Goal: Participate in discussion: Engage in conversation with other users on a specific topic

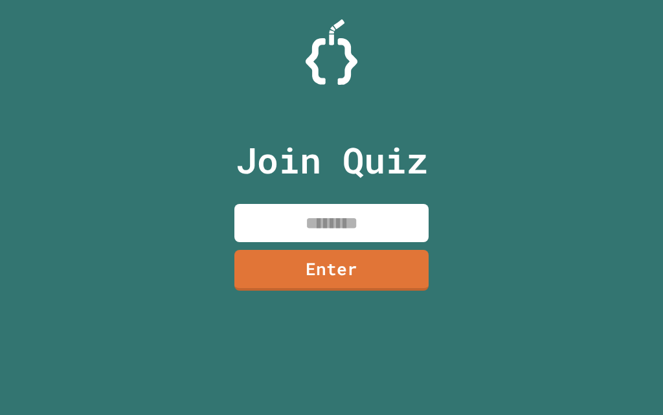
click at [337, 211] on input at bounding box center [331, 223] width 194 height 38
click at [323, 299] on div "Join Quiz ****** Enter" at bounding box center [332, 207] width 218 height 350
click at [289, 269] on link "Enter" at bounding box center [331, 270] width 194 height 41
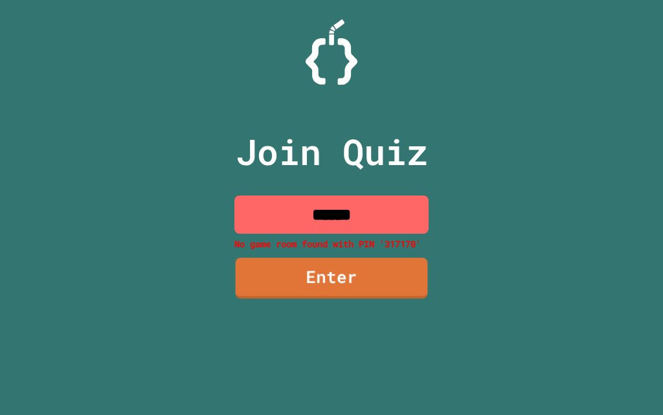
click at [410, 221] on input "******" at bounding box center [331, 215] width 194 height 38
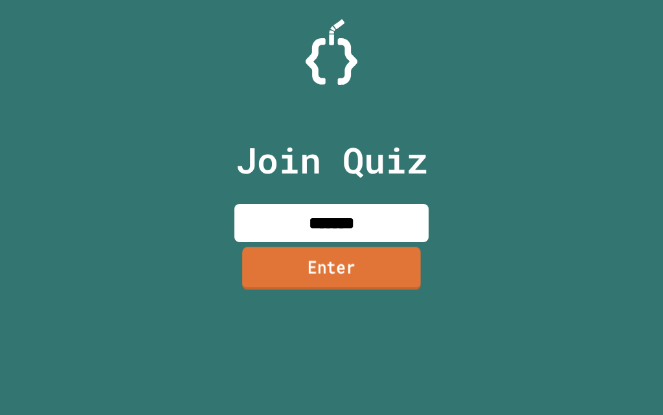
click at [403, 252] on link "Enter" at bounding box center [331, 268] width 179 height 43
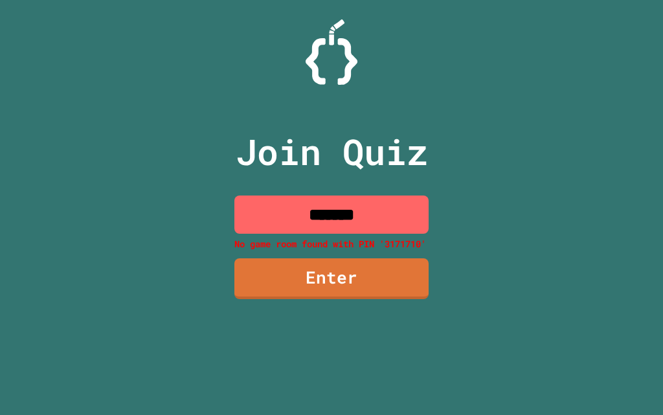
click at [355, 210] on input "*******" at bounding box center [331, 215] width 194 height 38
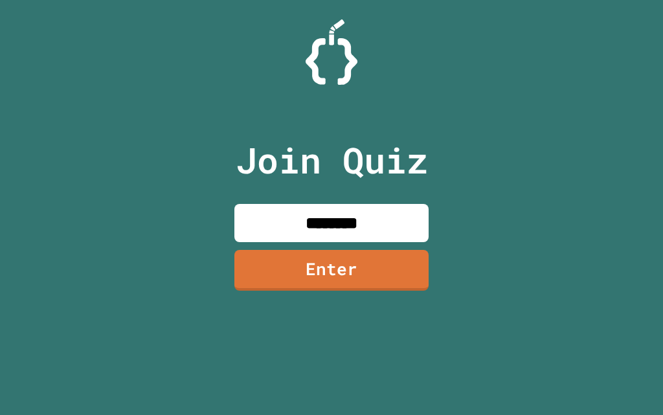
type input "********"
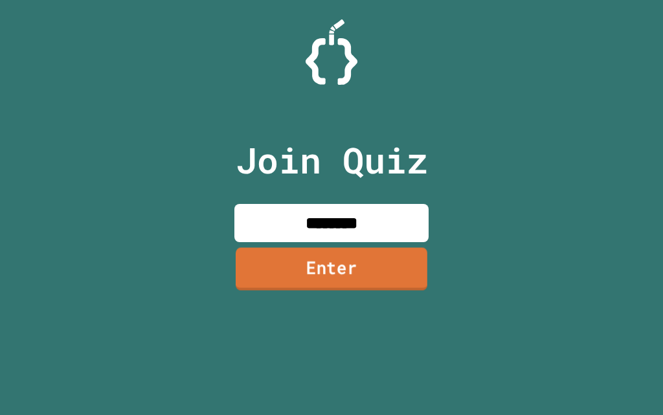
click at [384, 283] on link "Enter" at bounding box center [332, 268] width 192 height 43
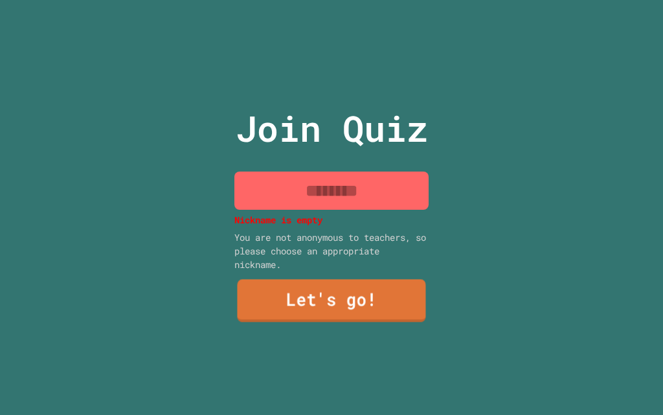
click at [368, 298] on link "Let's go!" at bounding box center [331, 301] width 188 height 43
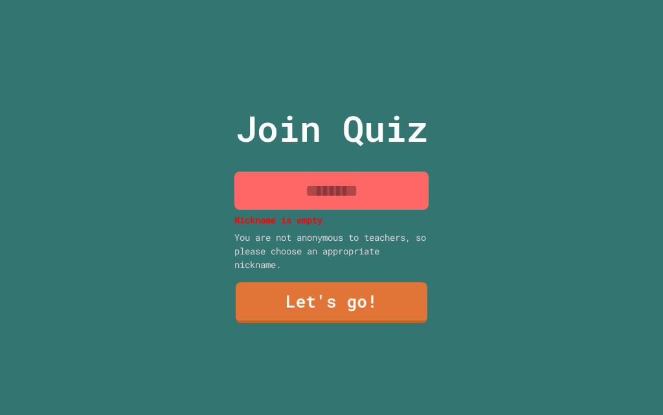
click at [390, 200] on input at bounding box center [331, 191] width 194 height 38
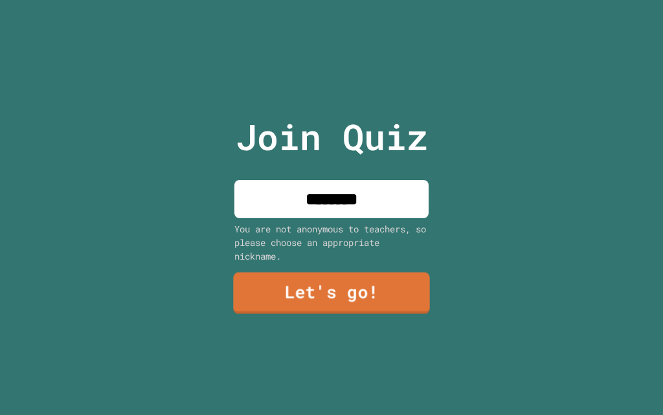
type input "********"
click at [273, 284] on link "Let's go!" at bounding box center [331, 293] width 196 height 41
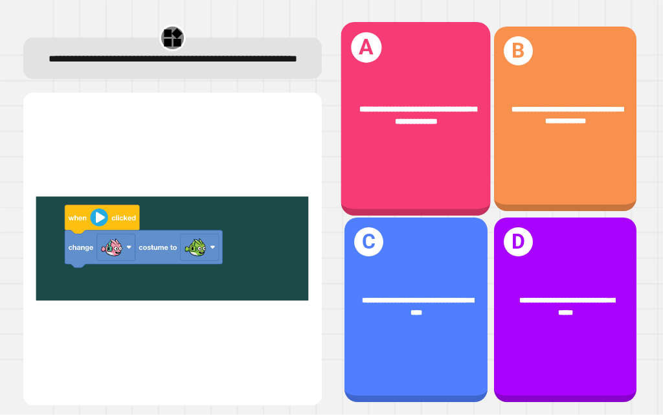
click at [388, 113] on span "**********" at bounding box center [418, 114] width 118 height 19
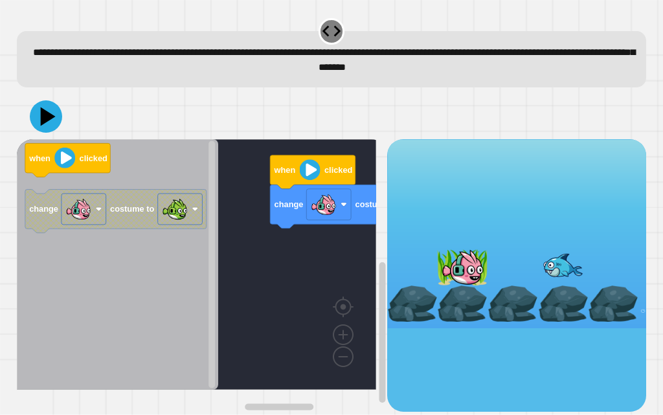
click at [359, 294] on rect "Blockly Workspace" at bounding box center [196, 264] width 359 height 251
click at [385, 269] on div "change costume to when clicked when clicked change costume to" at bounding box center [332, 275] width 630 height 272
click at [348, 267] on rect "Blockly Workspace" at bounding box center [196, 264] width 359 height 251
click at [310, 266] on rect "Blockly Workspace" at bounding box center [196, 264] width 359 height 251
click at [346, 206] on div "change costume to when clicked when clicked change costume to" at bounding box center [202, 275] width 370 height 272
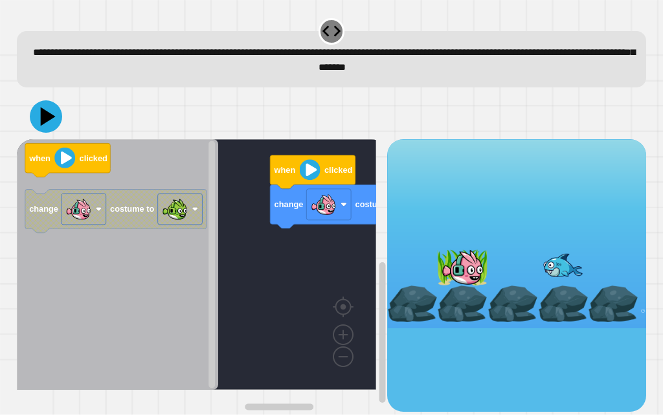
drag, startPoint x: 430, startPoint y: 265, endPoint x: 460, endPoint y: 256, distance: 30.7
click at [460, 256] on div at bounding box center [462, 267] width 50 height 36
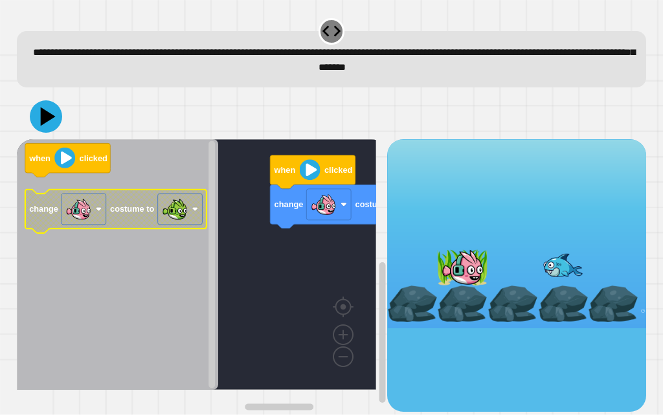
click at [80, 221] on image "Blockly Workspace" at bounding box center [78, 209] width 26 height 26
click at [173, 212] on image "Blockly Workspace" at bounding box center [175, 209] width 26 height 26
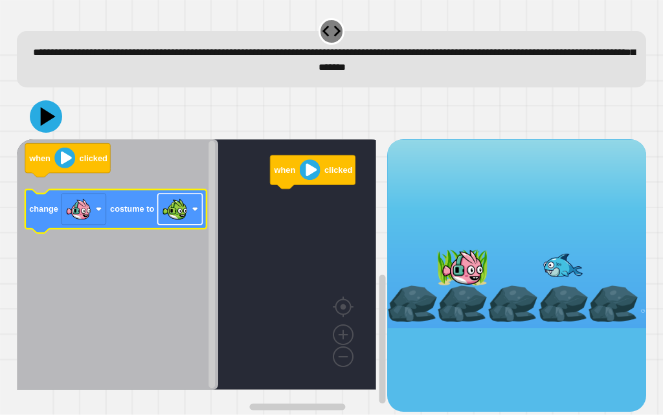
click at [172, 210] on image "Blockly Workspace" at bounding box center [175, 209] width 26 height 26
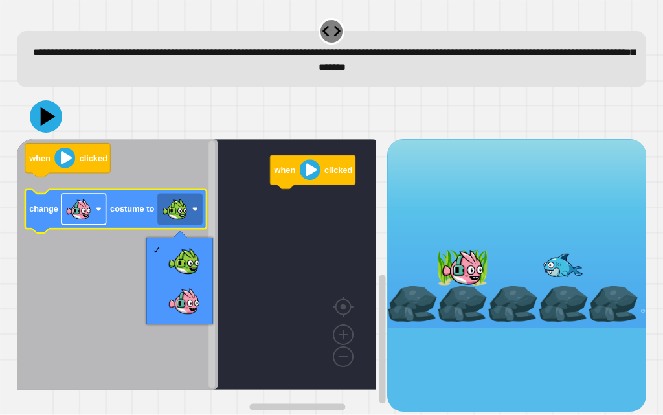
click at [84, 222] on image "Blockly Workspace" at bounding box center [78, 209] width 26 height 26
click at [84, 222] on body "**********" at bounding box center [331, 207] width 663 height 415
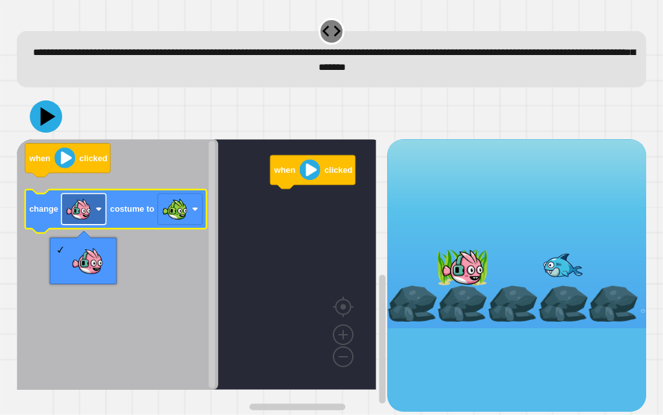
click at [98, 203] on rect "Blockly Workspace" at bounding box center [83, 209] width 45 height 31
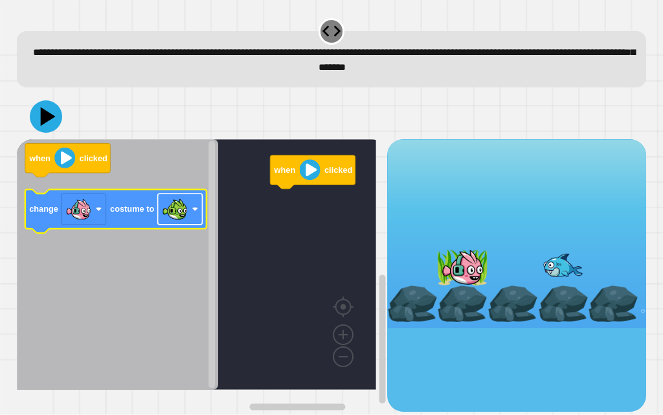
click at [170, 212] on image "Blockly Workspace" at bounding box center [175, 209] width 26 height 26
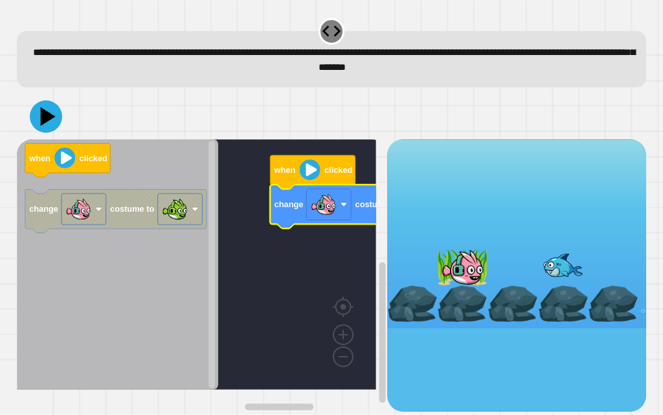
click at [46, 138] on div at bounding box center [332, 116] width 630 height 45
click at [55, 127] on icon at bounding box center [46, 116] width 36 height 36
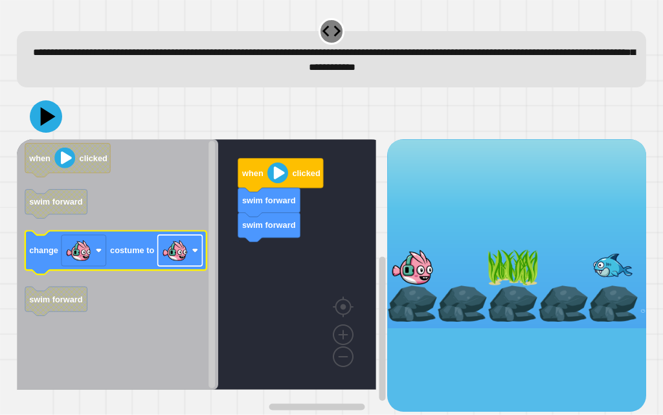
click at [169, 255] on image "Blockly Workspace" at bounding box center [175, 251] width 26 height 26
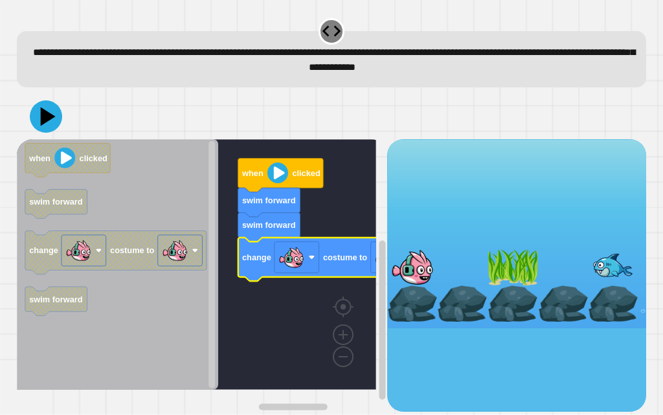
drag, startPoint x: 28, startPoint y: 108, endPoint x: 49, endPoint y: 114, distance: 20.9
click at [32, 109] on div at bounding box center [332, 116] width 630 height 45
click at [49, 114] on icon at bounding box center [46, 116] width 39 height 39
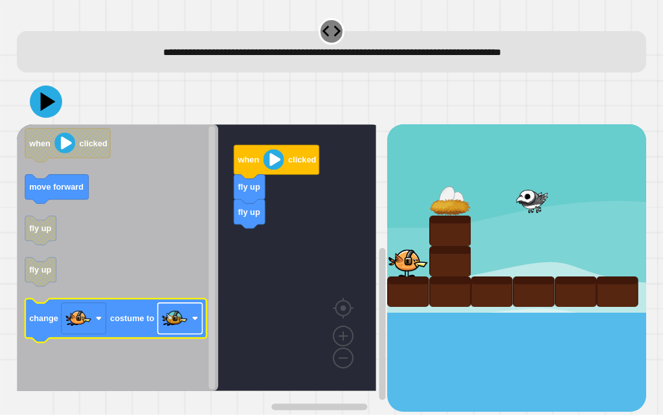
click at [185, 317] on image "Blockly Workspace" at bounding box center [175, 319] width 26 height 26
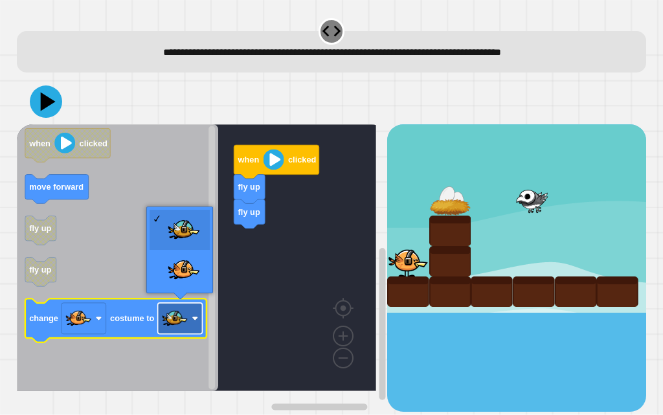
click at [177, 311] on image "Blockly Workspace" at bounding box center [175, 319] width 26 height 26
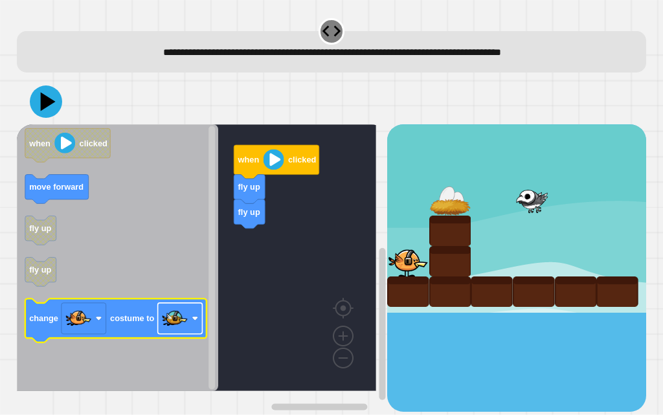
click at [172, 317] on image "Blockly Workspace" at bounding box center [175, 319] width 26 height 26
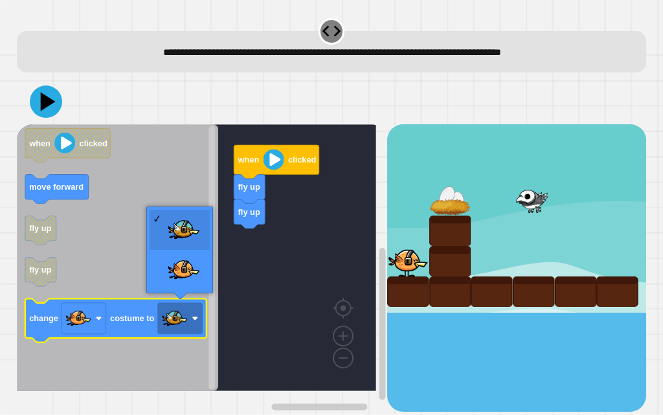
click at [136, 317] on text "costume to" at bounding box center [132, 319] width 44 height 10
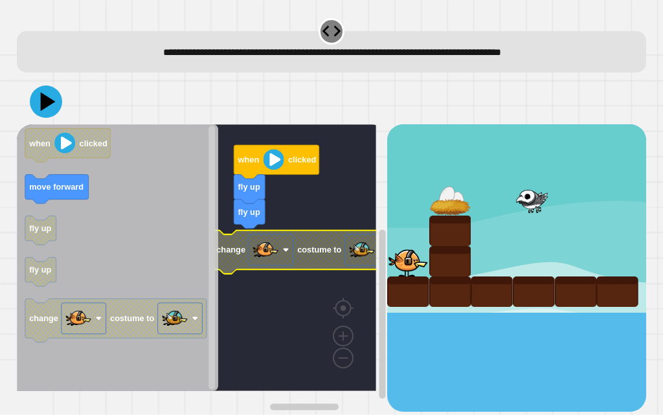
click at [344, 245] on g "change costume to" at bounding box center [302, 251] width 181 height 43
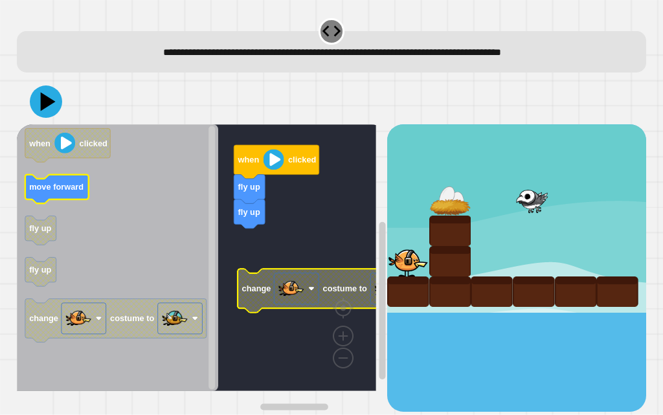
click at [106, 198] on icon "when clicked move forward fly up fly up change costume to" at bounding box center [117, 257] width 201 height 267
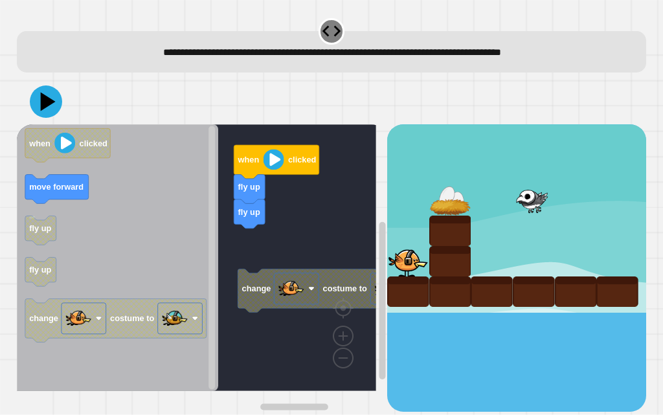
click at [276, 232] on rect "Blockly Workspace" at bounding box center [196, 257] width 359 height 267
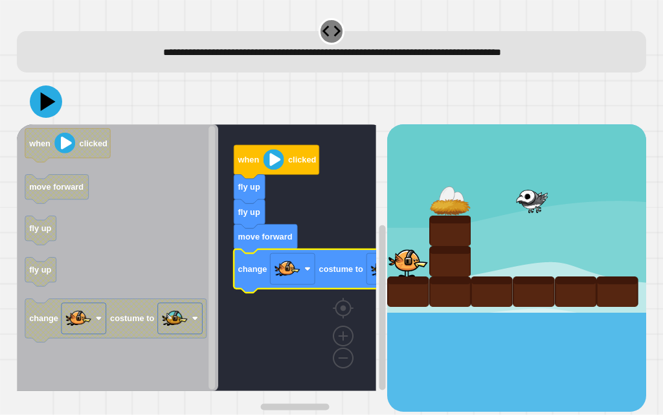
click at [45, 113] on icon at bounding box center [46, 101] width 32 height 32
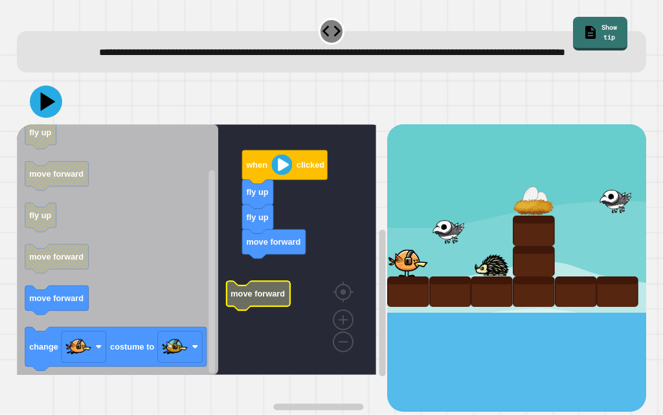
click at [276, 310] on g "when clicked fly up fly up move forward move forward" at bounding box center [206, 249] width 378 height 251
click at [277, 300] on g "when clicked fly up fly up move forward move forward" at bounding box center [206, 249] width 378 height 251
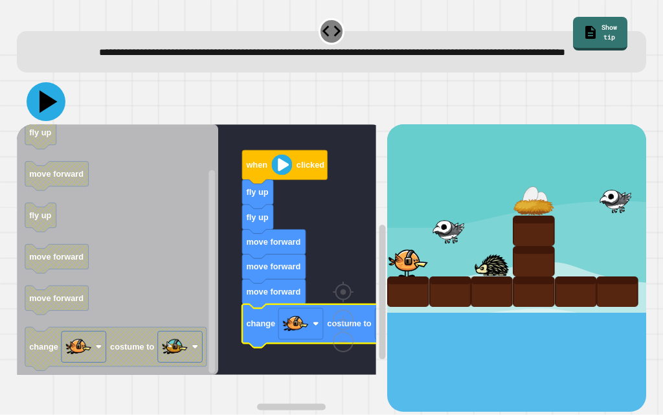
click at [49, 121] on icon at bounding box center [46, 101] width 39 height 39
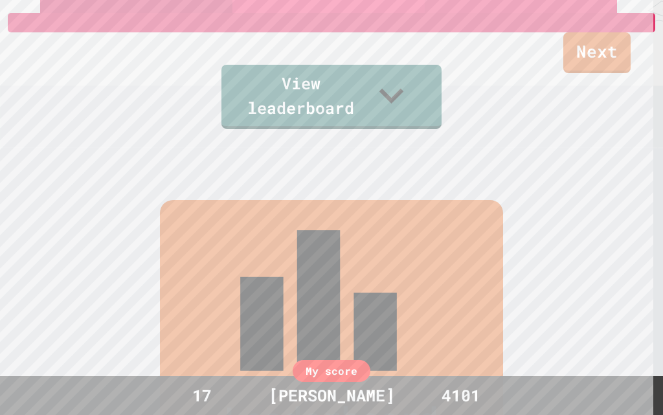
scroll to position [216, 0]
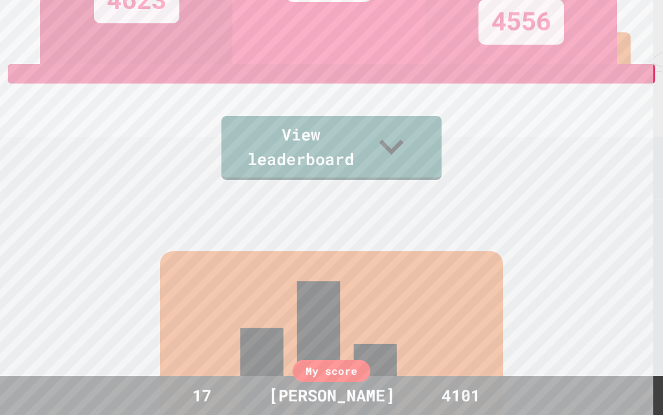
click at [378, 278] on div "Leaderboard" at bounding box center [331, 375] width 343 height 249
click at [307, 139] on link "View leaderboard" at bounding box center [331, 148] width 220 height 64
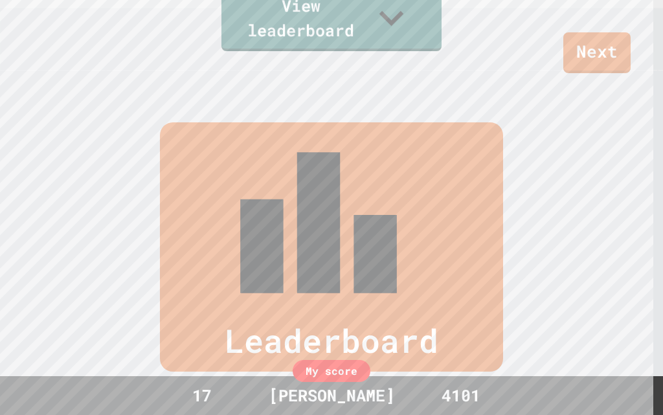
scroll to position [216, 0]
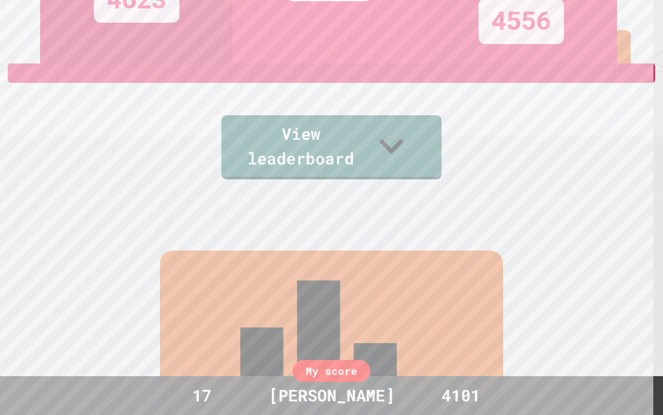
click at [628, 47] on link "Next" at bounding box center [596, 51] width 67 height 43
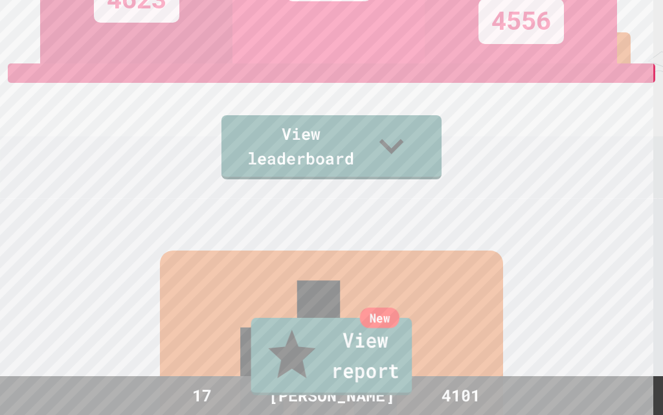
click at [410, 380] on link "New View report" at bounding box center [331, 357] width 161 height 78
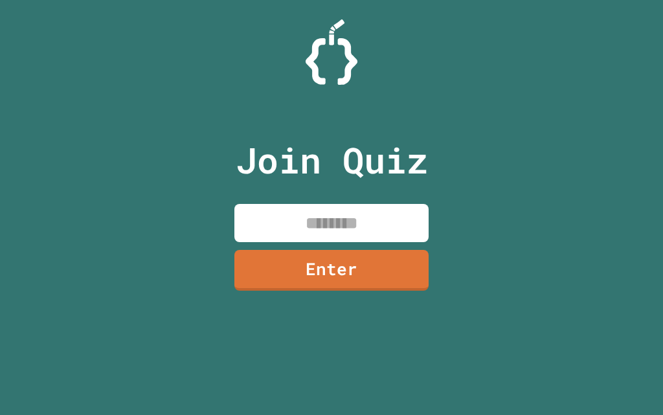
click at [340, 219] on input at bounding box center [331, 223] width 194 height 38
type input "********"
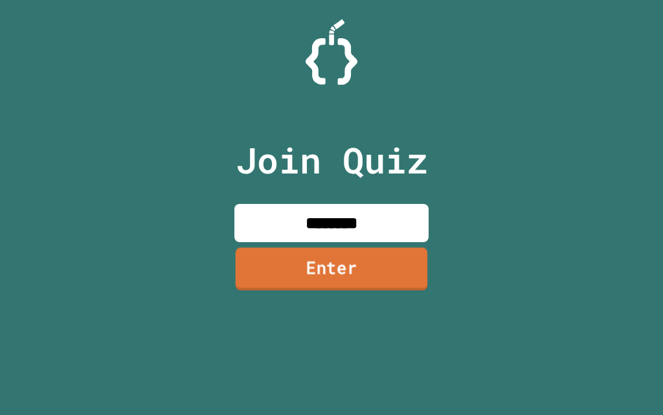
click at [310, 280] on link "Enter" at bounding box center [332, 268] width 192 height 43
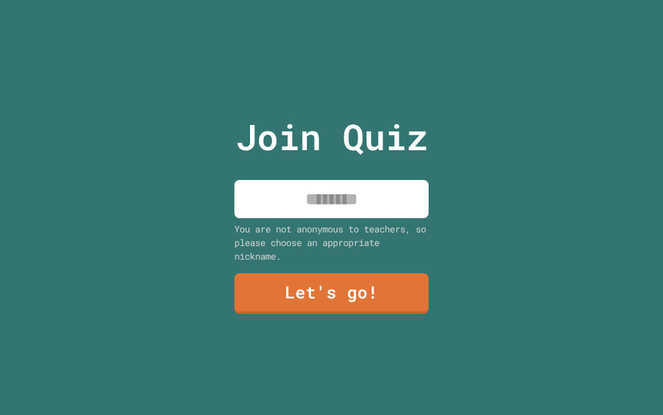
click at [330, 208] on input at bounding box center [331, 199] width 194 height 38
type input "********"
click at [345, 265] on div "Join Quiz ******** You are not anonymous to teachers, so please choose an appro…" at bounding box center [332, 207] width 218 height 415
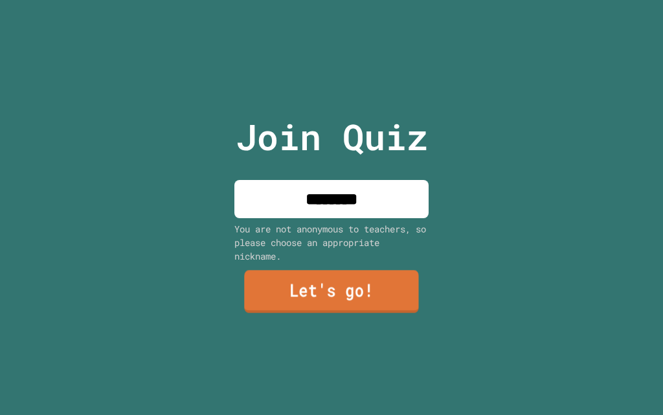
click at [347, 280] on link "Let's go!" at bounding box center [331, 292] width 174 height 43
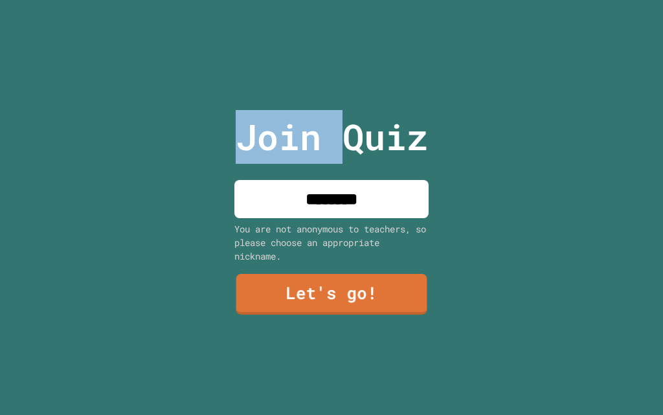
click at [331, 0] on div at bounding box center [331, 0] width 0 height 0
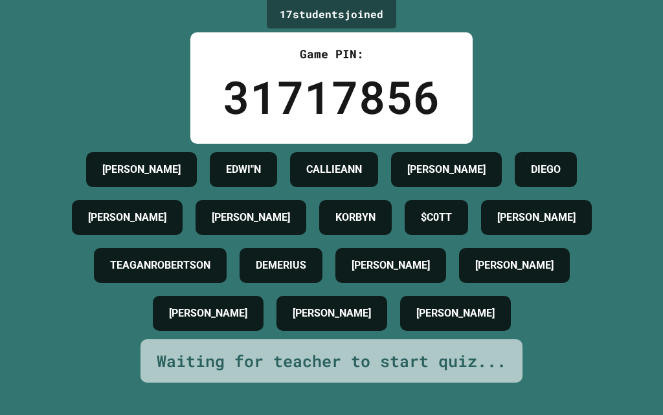
scroll to position [80, 0]
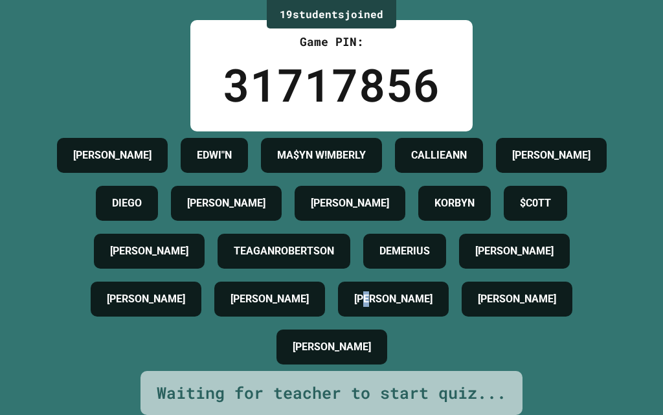
drag, startPoint x: 322, startPoint y: 347, endPoint x: 331, endPoint y: 343, distance: 9.3
click at [338, 317] on div "[PERSON_NAME]" at bounding box center [393, 299] width 111 height 35
click at [354, 307] on h4 "[PERSON_NAME]" at bounding box center [393, 299] width 78 height 16
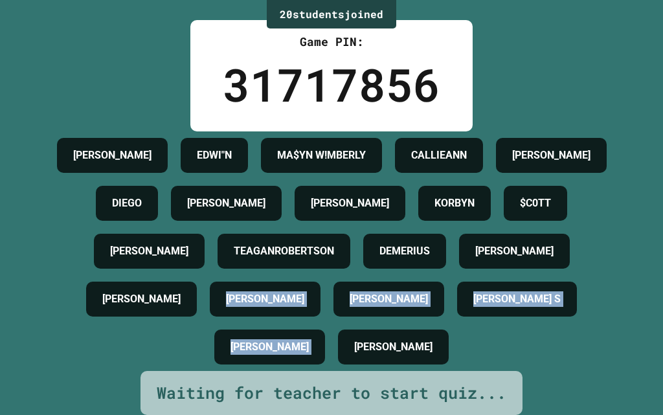
scroll to position [139, 0]
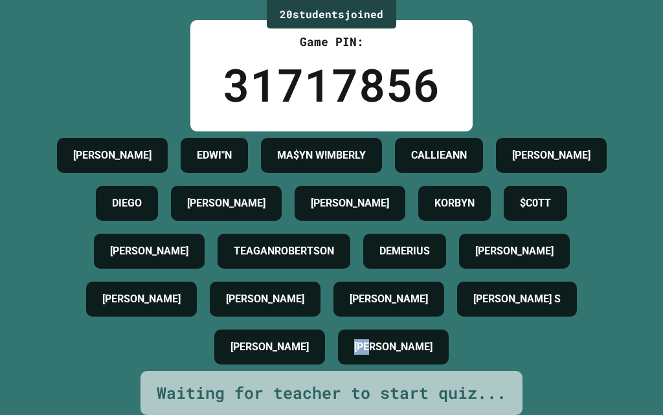
drag, startPoint x: 246, startPoint y: 380, endPoint x: 366, endPoint y: 339, distance: 126.5
click at [354, 342] on h4 "[PERSON_NAME]" at bounding box center [393, 347] width 78 height 16
click at [553, 324] on div "[PERSON_NAME] EDWI"N MA$YN W![PERSON_NAME] [PERSON_NAME] [PERSON_NAME] [PERSON_…" at bounding box center [331, 251] width 598 height 240
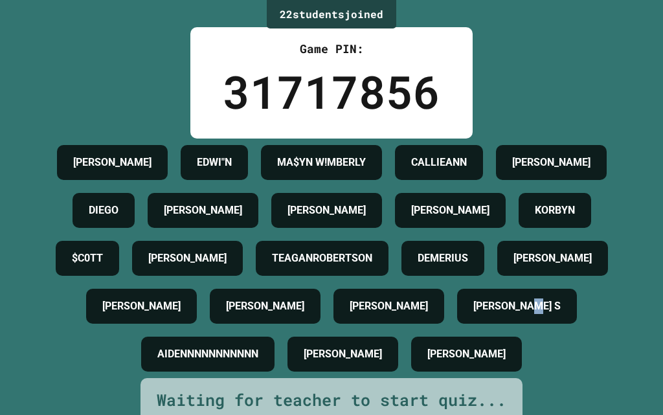
scroll to position [0, 0]
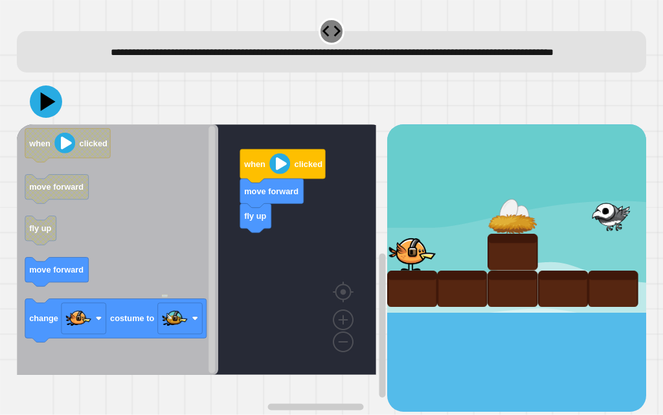
click at [295, 250] on div "when clicked move forward fly up move forward when clicked move forward fly up …" at bounding box center [202, 267] width 370 height 287
click at [289, 253] on rect "Blockly Workspace" at bounding box center [196, 249] width 359 height 251
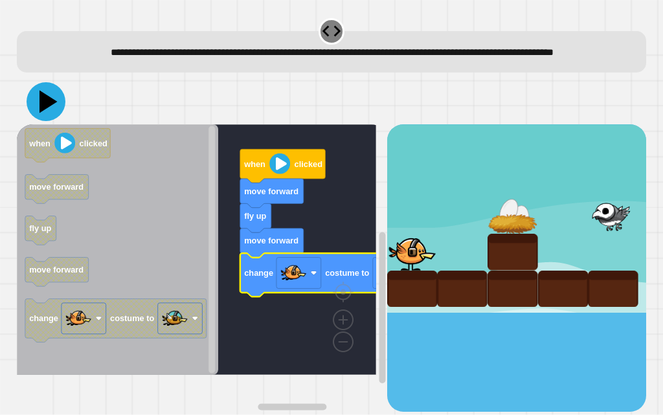
click at [56, 118] on icon at bounding box center [46, 101] width 39 height 39
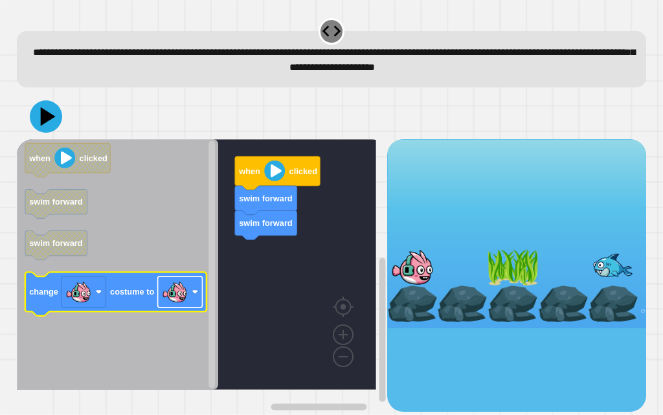
click at [168, 287] on image "Blockly Workspace" at bounding box center [175, 292] width 26 height 26
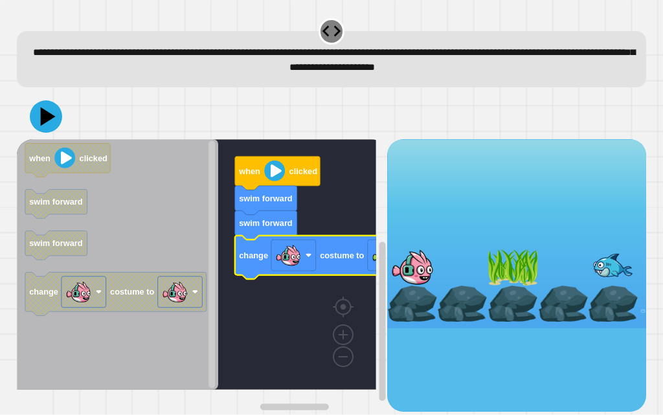
click at [49, 139] on div at bounding box center [332, 116] width 630 height 45
click at [50, 131] on icon at bounding box center [45, 116] width 35 height 35
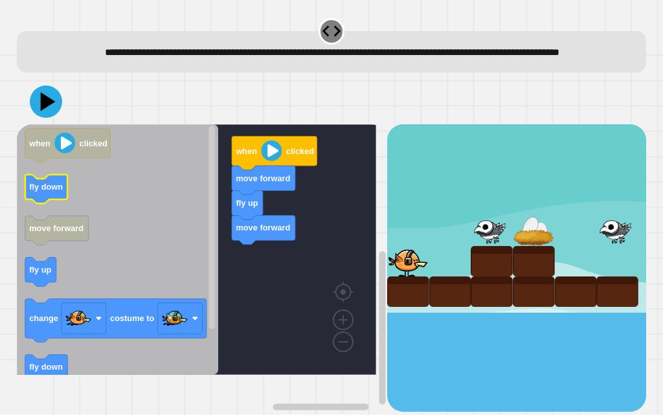
click at [43, 204] on icon "Blockly Workspace" at bounding box center [46, 189] width 43 height 29
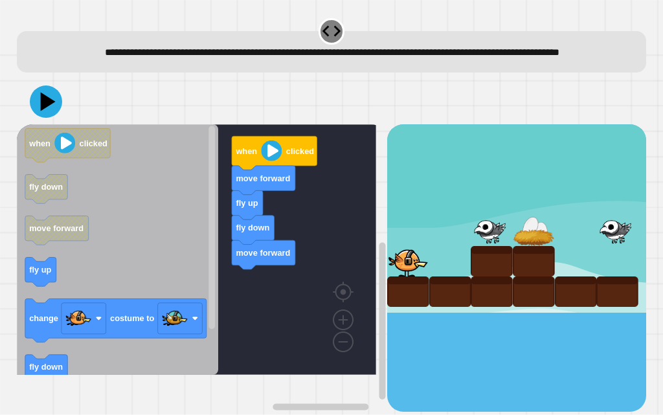
click at [85, 295] on icon "Blockly Workspace" at bounding box center [117, 249] width 201 height 251
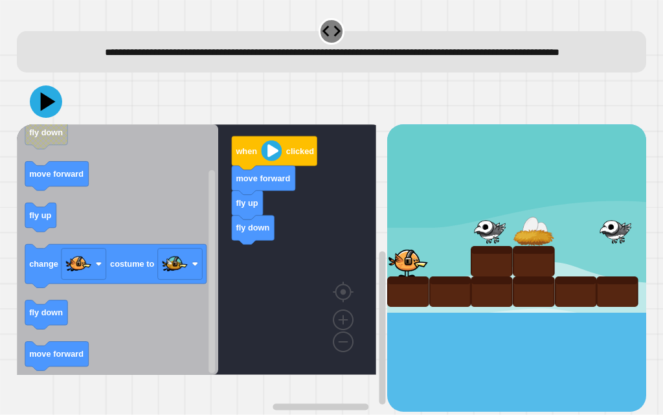
click at [254, 258] on g "fly up fly down move forward when clicked" at bounding box center [206, 249] width 378 height 251
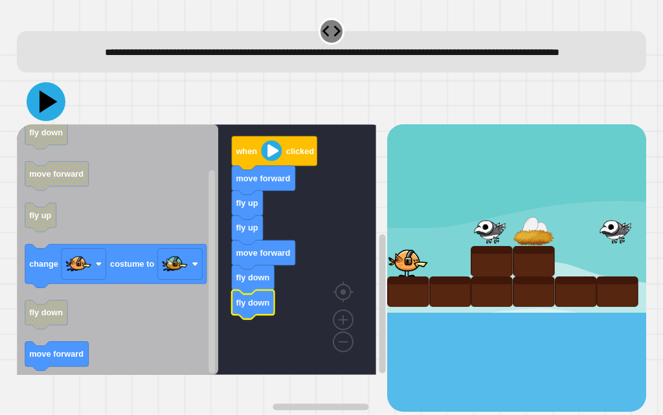
click at [54, 121] on icon at bounding box center [46, 101] width 39 height 39
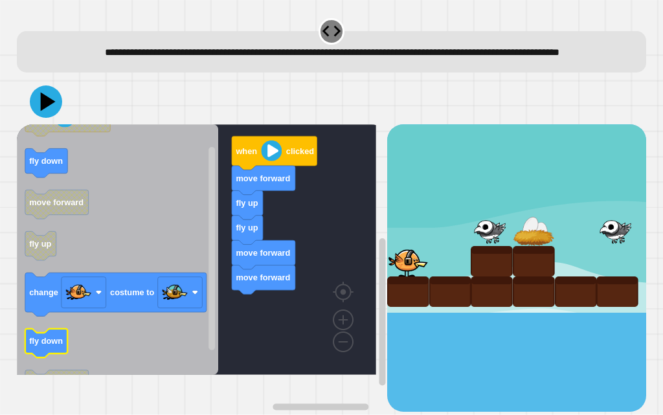
click at [73, 353] on icon "Blockly Workspace" at bounding box center [117, 249] width 201 height 251
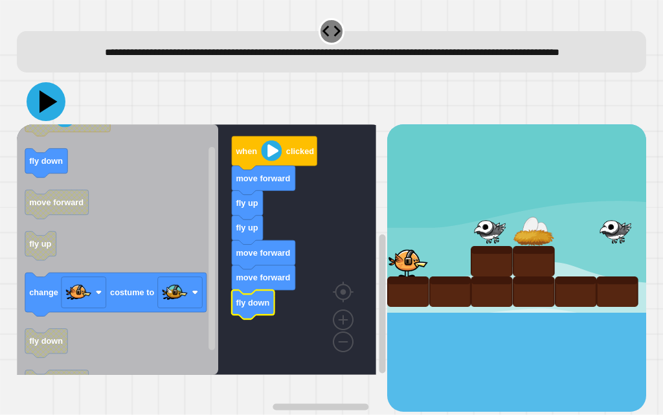
click at [41, 107] on icon at bounding box center [46, 101] width 39 height 39
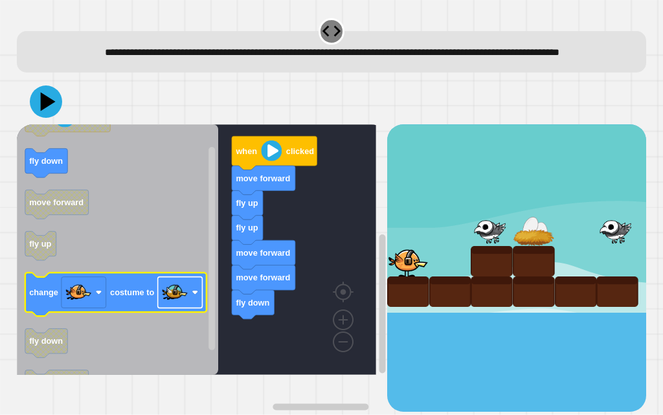
click at [179, 308] on rect "Blockly Workspace" at bounding box center [179, 292] width 45 height 31
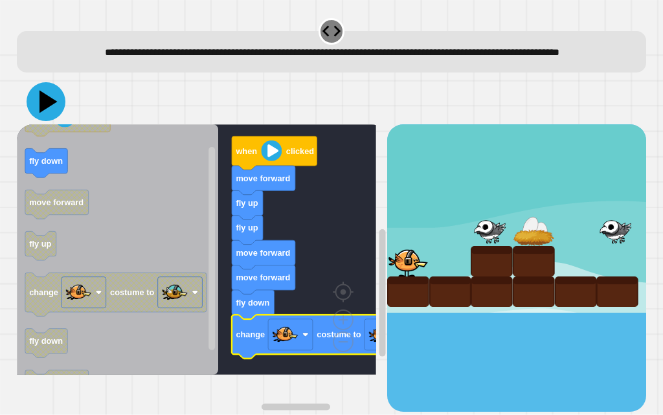
click at [57, 121] on icon at bounding box center [46, 101] width 39 height 39
click at [377, 355] on g "Blockly Workspace" at bounding box center [382, 292] width 10 height 240
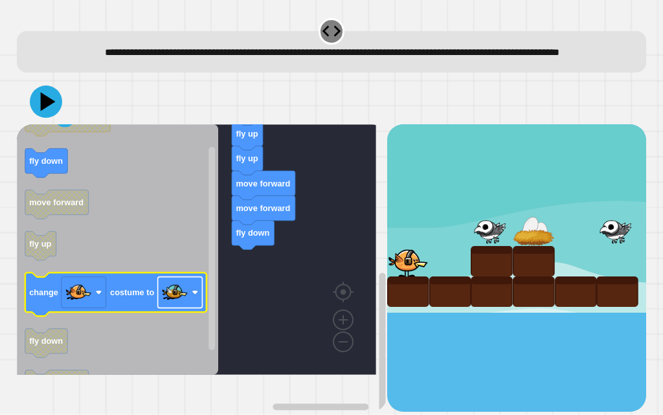
click at [175, 306] on image "Blockly Workspace" at bounding box center [175, 293] width 26 height 26
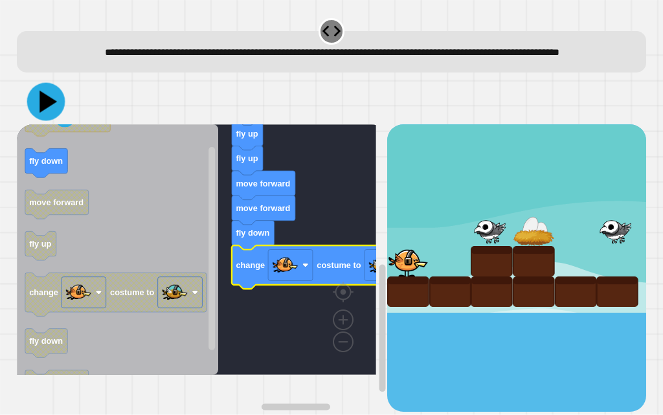
click at [45, 113] on icon at bounding box center [47, 102] width 17 height 22
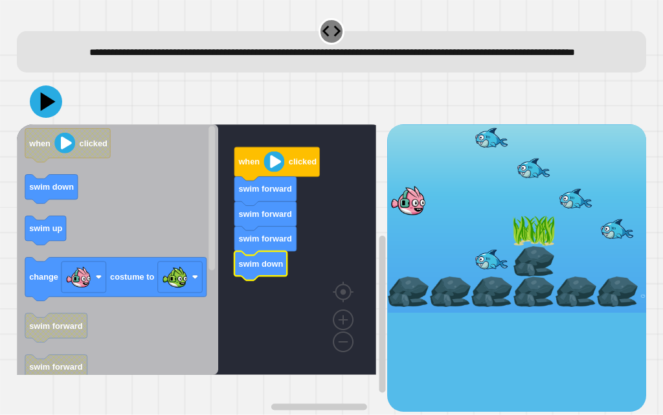
click at [309, 330] on rect "Blockly Workspace" at bounding box center [196, 249] width 359 height 251
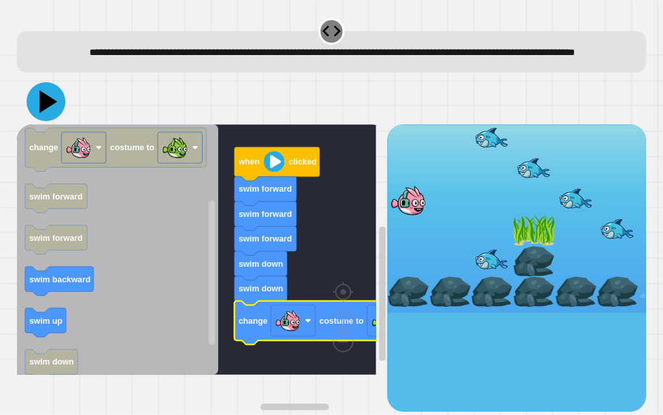
click at [54, 121] on icon at bounding box center [46, 101] width 39 height 39
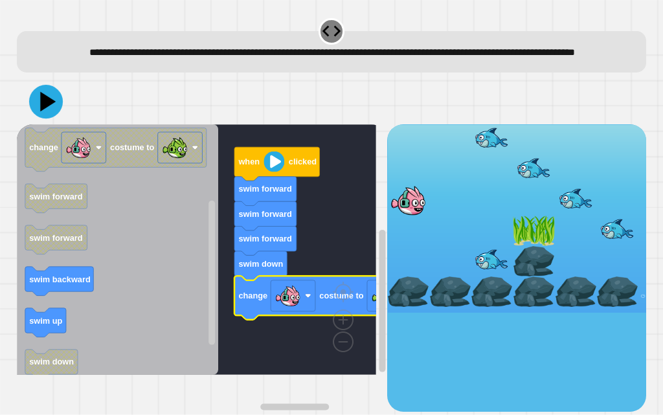
click at [43, 106] on button at bounding box center [46, 102] width 34 height 34
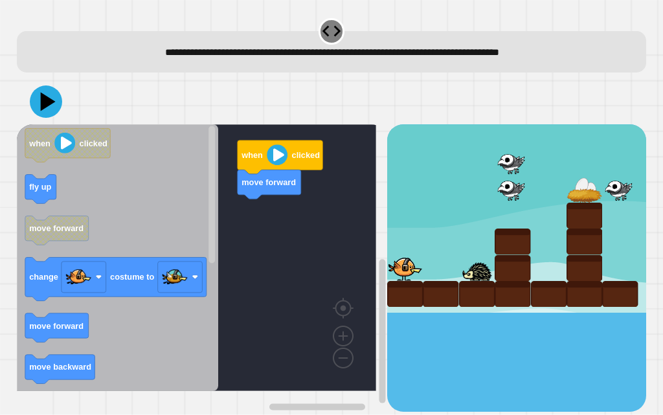
click at [191, 213] on icon "Blockly Workspace" at bounding box center [117, 257] width 201 height 267
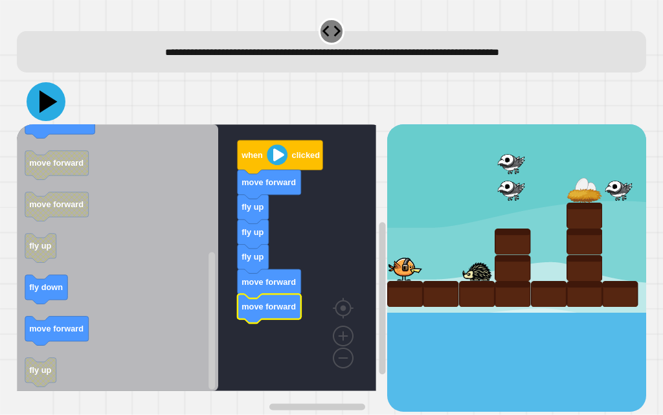
click at [48, 115] on icon at bounding box center [46, 101] width 39 height 39
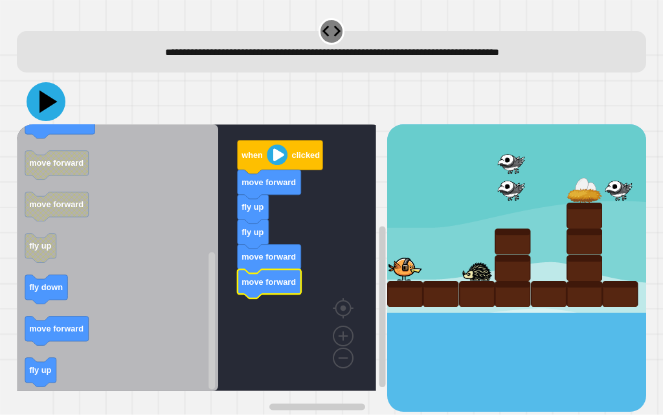
click at [50, 109] on icon at bounding box center [46, 101] width 39 height 39
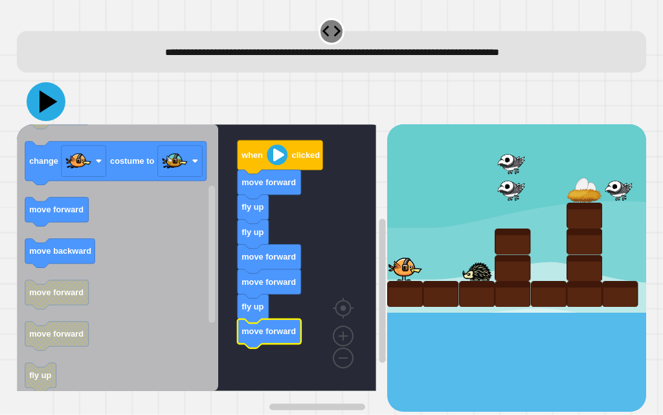
click at [38, 103] on icon at bounding box center [46, 101] width 39 height 39
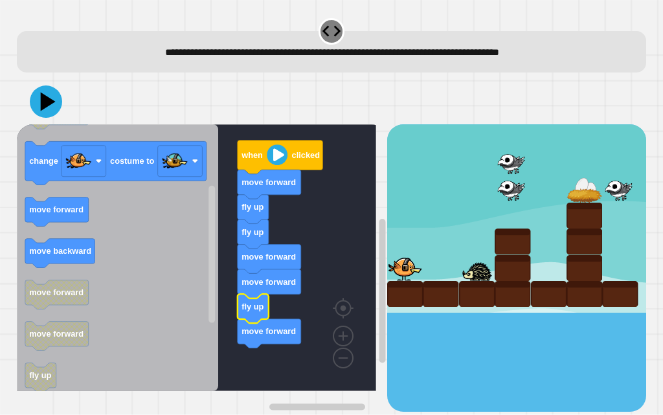
click at [247, 311] on text "fly up" at bounding box center [252, 307] width 22 height 10
click at [43, 94] on icon at bounding box center [46, 101] width 39 height 39
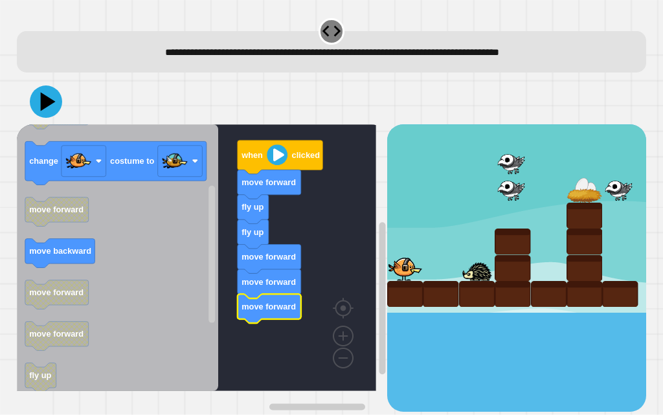
click at [59, 111] on icon at bounding box center [46, 101] width 32 height 32
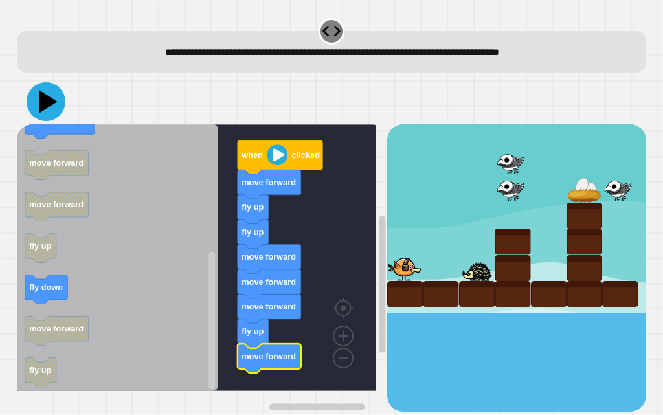
click at [54, 112] on icon at bounding box center [46, 101] width 39 height 39
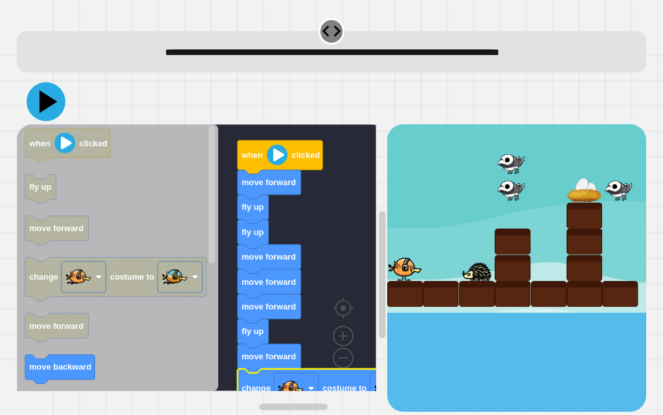
click at [45, 115] on icon at bounding box center [46, 101] width 39 height 39
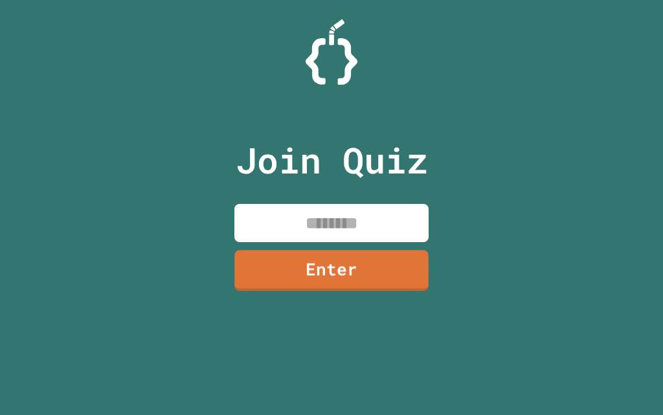
click at [313, 221] on input at bounding box center [331, 223] width 194 height 38
paste input "********"
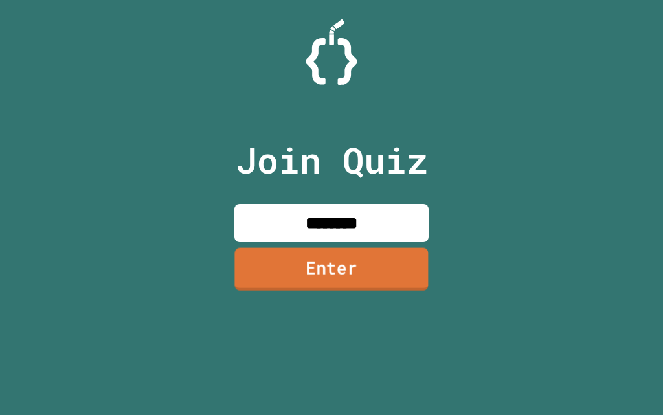
type input "********"
click at [320, 263] on link "Enter" at bounding box center [331, 268] width 194 height 43
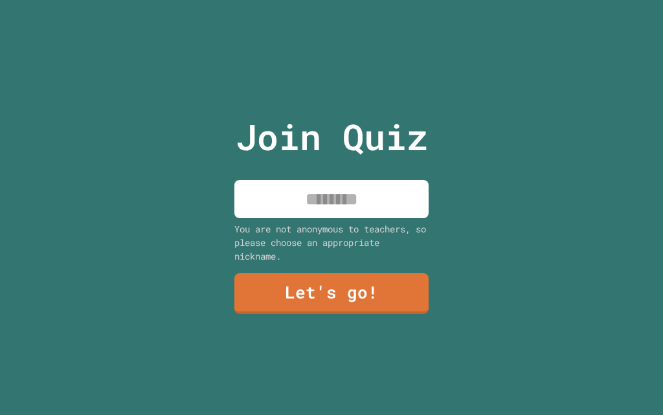
click at [293, 200] on input at bounding box center [331, 199] width 194 height 38
type input "*********"
drag, startPoint x: 319, startPoint y: 267, endPoint x: 317, endPoint y: 304, distance: 37.0
click at [317, 302] on div "Join Quiz ********* You are not anonymous to teachers, so please choose an appr…" at bounding box center [332, 207] width 218 height 415
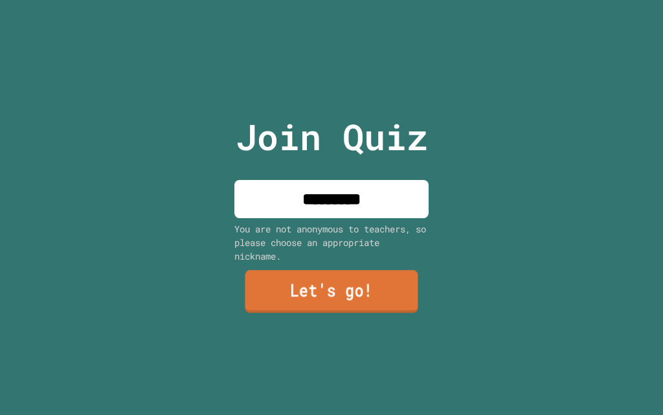
click at [386, 283] on link "Let's go!" at bounding box center [331, 291] width 173 height 43
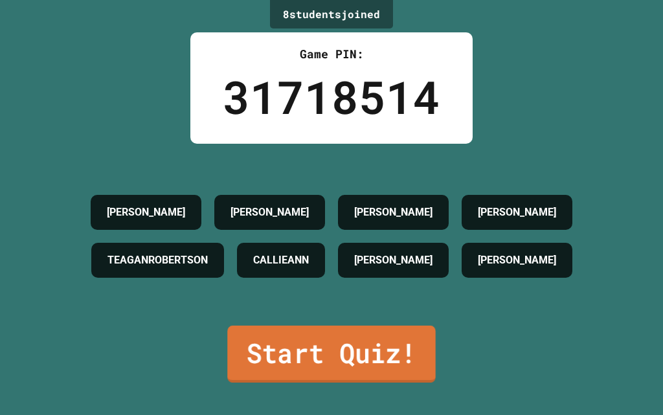
click at [335, 351] on link "Start Quiz!" at bounding box center [331, 354] width 208 height 57
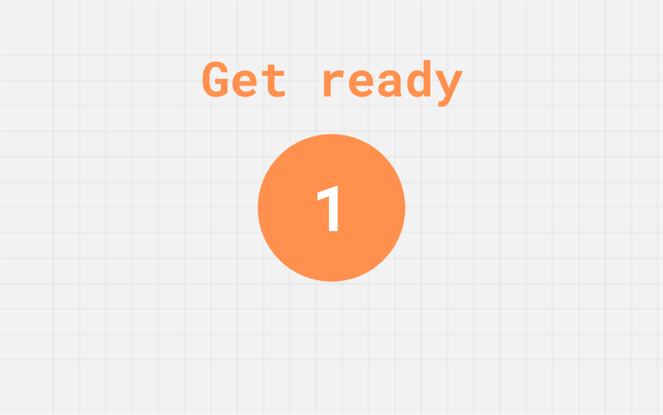
drag, startPoint x: 330, startPoint y: 226, endPoint x: 410, endPoint y: 198, distance: 85.0
click at [410, 198] on div "Get ready 1" at bounding box center [331, 207] width 663 height 415
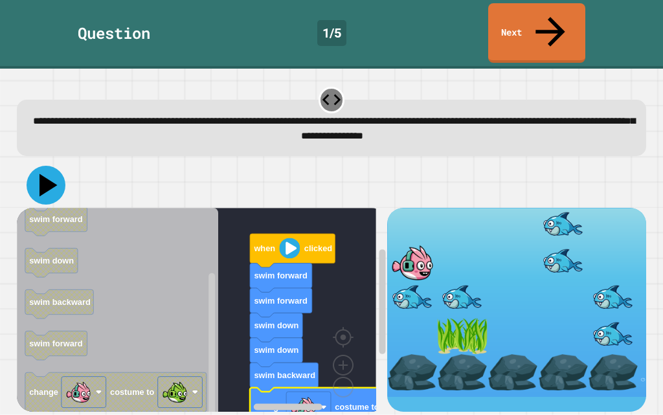
click at [54, 166] on icon at bounding box center [46, 185] width 39 height 39
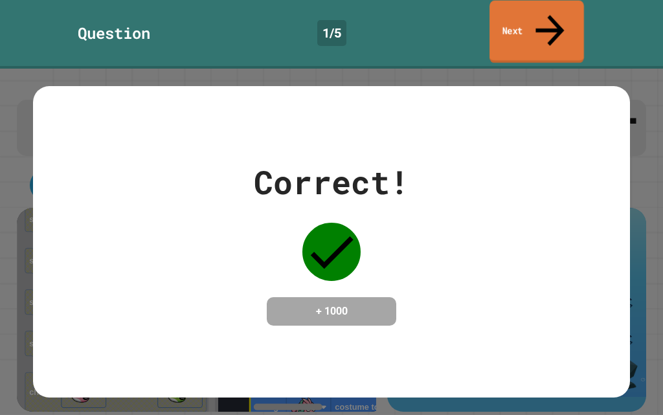
click at [519, 26] on link "Next" at bounding box center [536, 32] width 95 height 63
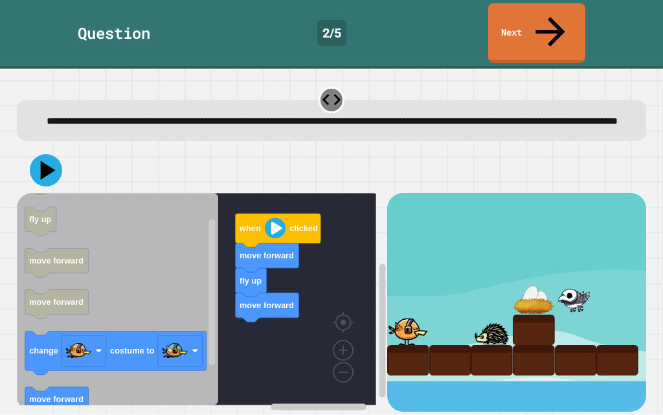
click at [207, 333] on div "when clicked move forward fly up move forward when clicked fly up move forward …" at bounding box center [202, 302] width 370 height 219
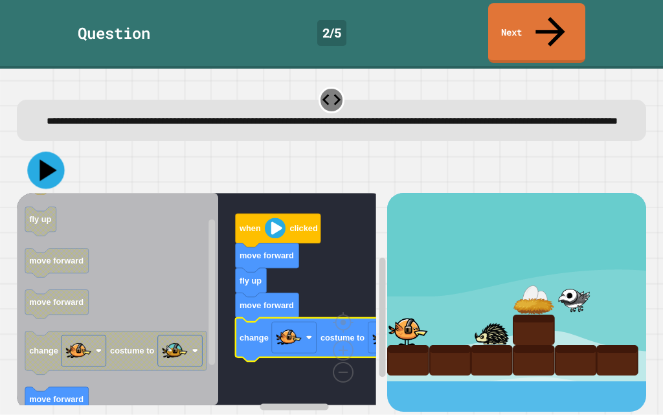
click at [50, 159] on icon at bounding box center [47, 169] width 17 height 21
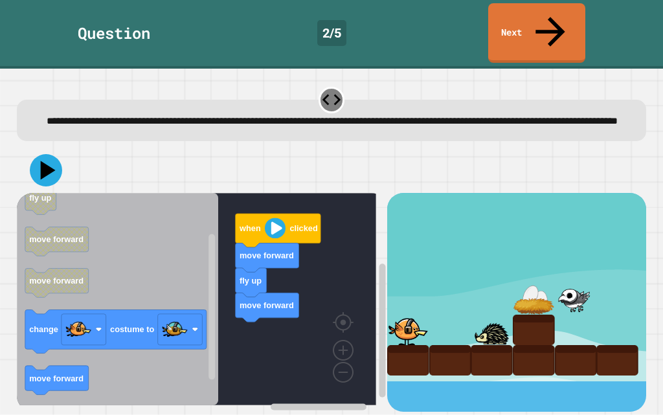
click at [199, 359] on icon "when clicked fly up move forward move forward change costume to move forward fl…" at bounding box center [117, 299] width 201 height 212
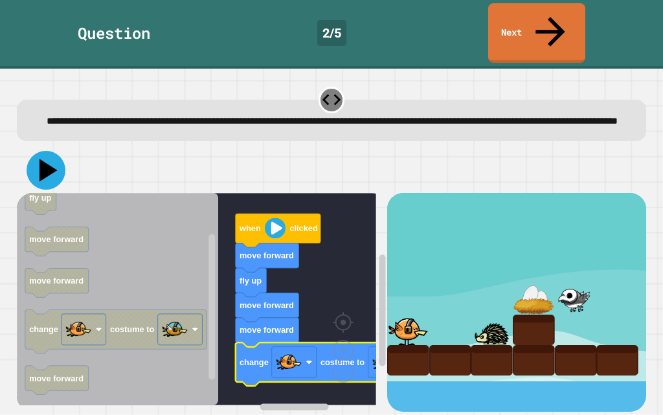
drag, startPoint x: 43, startPoint y: 144, endPoint x: 49, endPoint y: 150, distance: 8.7
click at [41, 151] on icon at bounding box center [46, 170] width 39 height 39
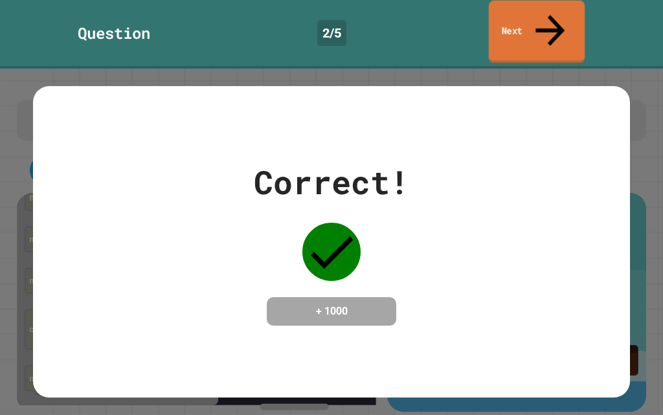
click at [540, 21] on link "Next" at bounding box center [537, 32] width 96 height 63
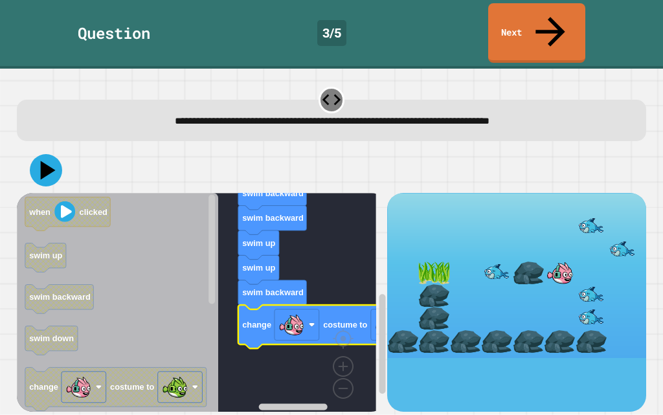
click at [52, 157] on div at bounding box center [332, 170] width 630 height 45
click at [50, 154] on icon at bounding box center [46, 170] width 32 height 32
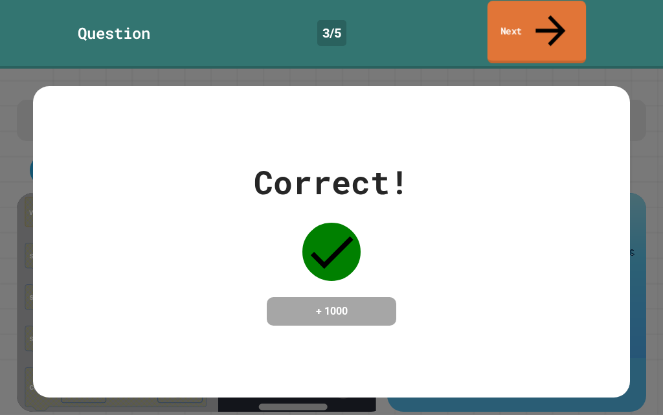
click at [522, 19] on link "Next" at bounding box center [536, 32] width 98 height 63
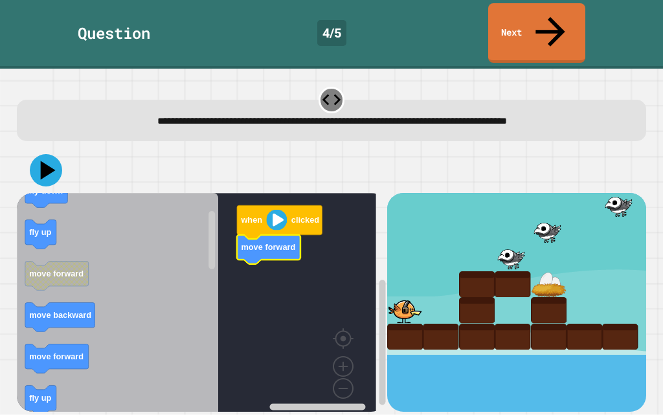
click at [55, 217] on icon "when clicked fly down fly up move forward move backward move forward fly up cha…" at bounding box center [117, 307] width 201 height 229
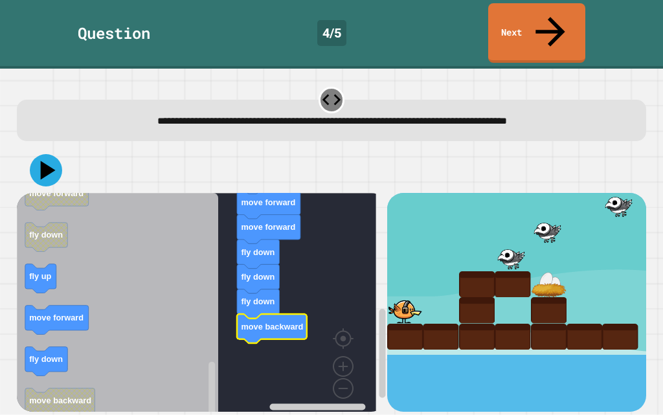
click at [52, 156] on div at bounding box center [332, 170] width 630 height 45
click at [54, 155] on icon at bounding box center [46, 170] width 39 height 39
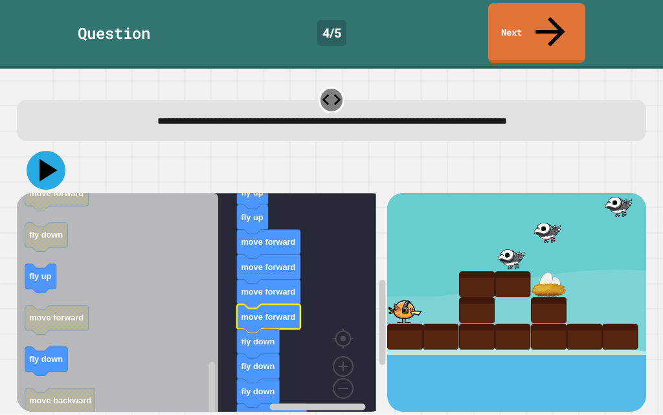
click at [47, 151] on icon at bounding box center [46, 170] width 39 height 39
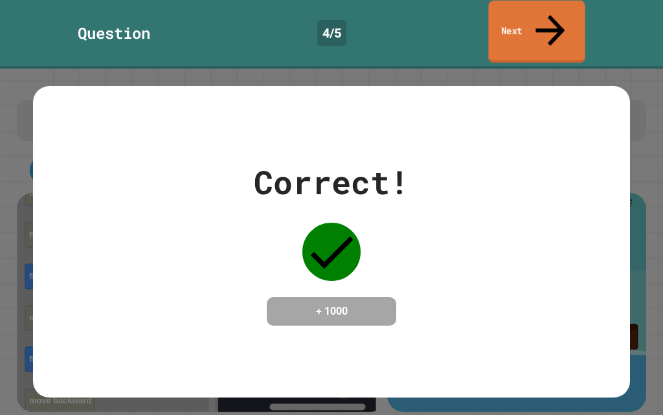
click at [516, 7] on link "Next" at bounding box center [536, 32] width 96 height 63
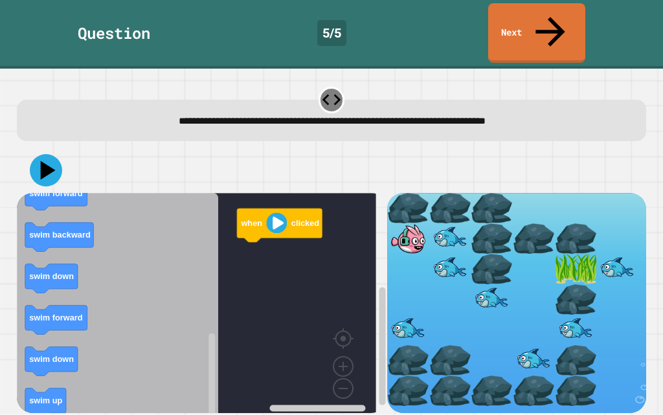
click at [45, 236] on icon "when clicked swim forward swim backward swim up swim up swim forward swim down …" at bounding box center [117, 307] width 201 height 229
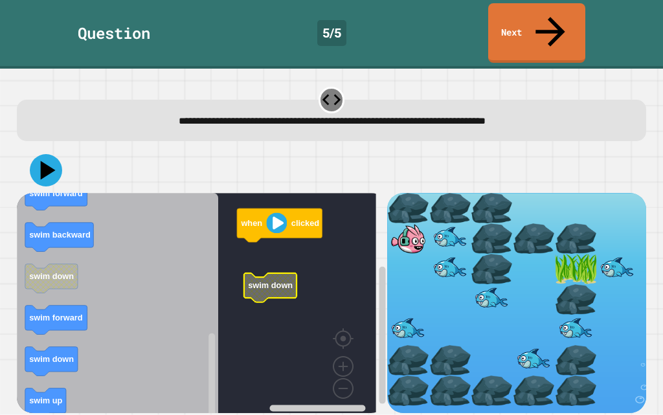
click at [279, 263] on g "when clicked swim down" at bounding box center [206, 307] width 378 height 229
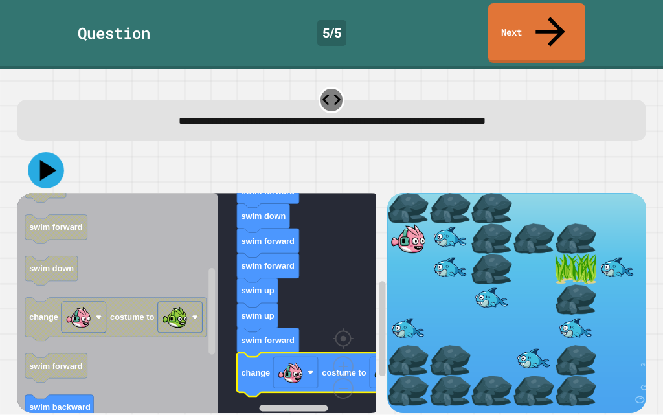
click at [39, 152] on icon at bounding box center [46, 170] width 36 height 36
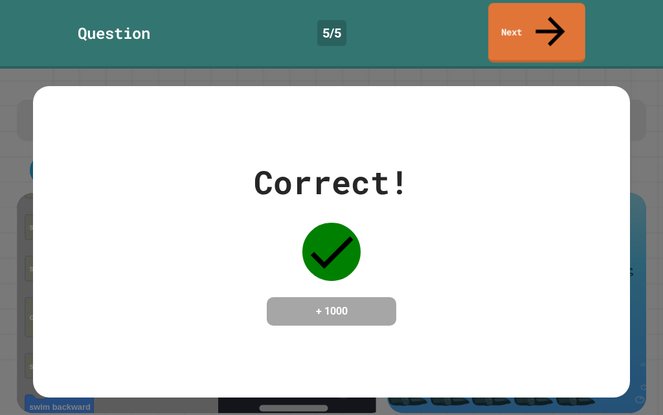
click at [554, 0] on html "**********" at bounding box center [331, 207] width 663 height 415
click at [567, 10] on link "Next" at bounding box center [536, 31] width 90 height 63
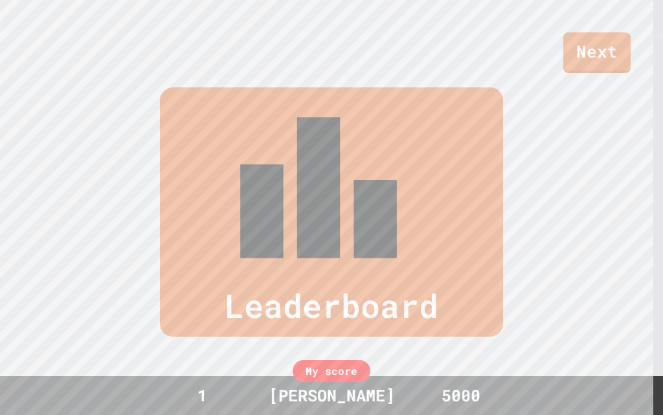
scroll to position [345, 0]
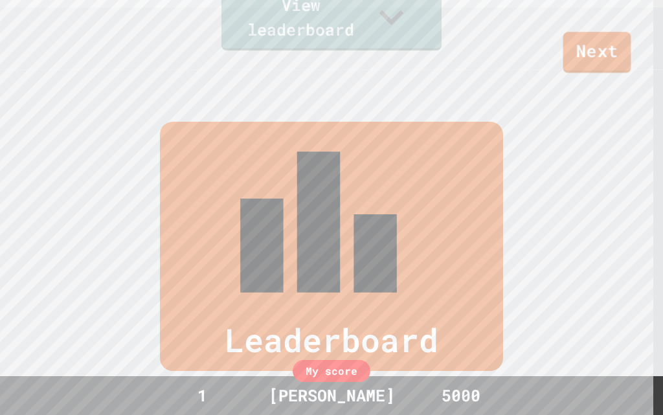
click at [584, 37] on link "Next" at bounding box center [597, 52] width 68 height 41
